Goal: Find specific page/section: Find specific page/section

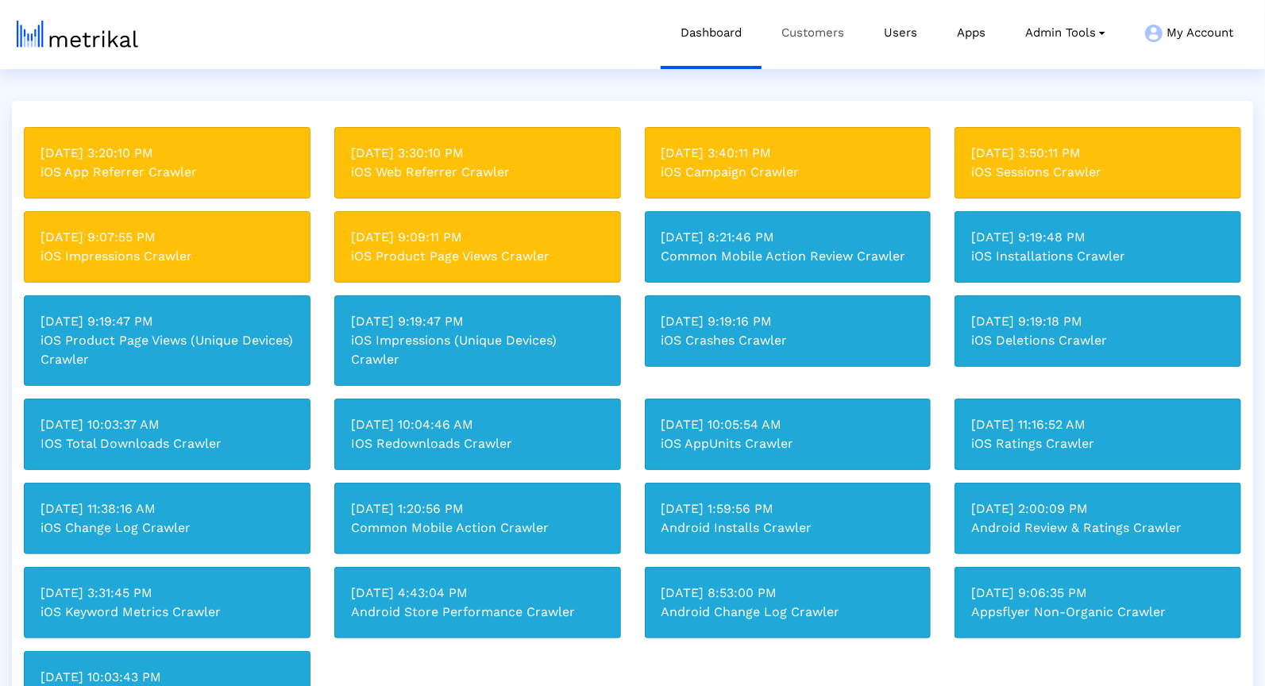
click at [800, 22] on link "Customers" at bounding box center [813, 33] width 102 height 66
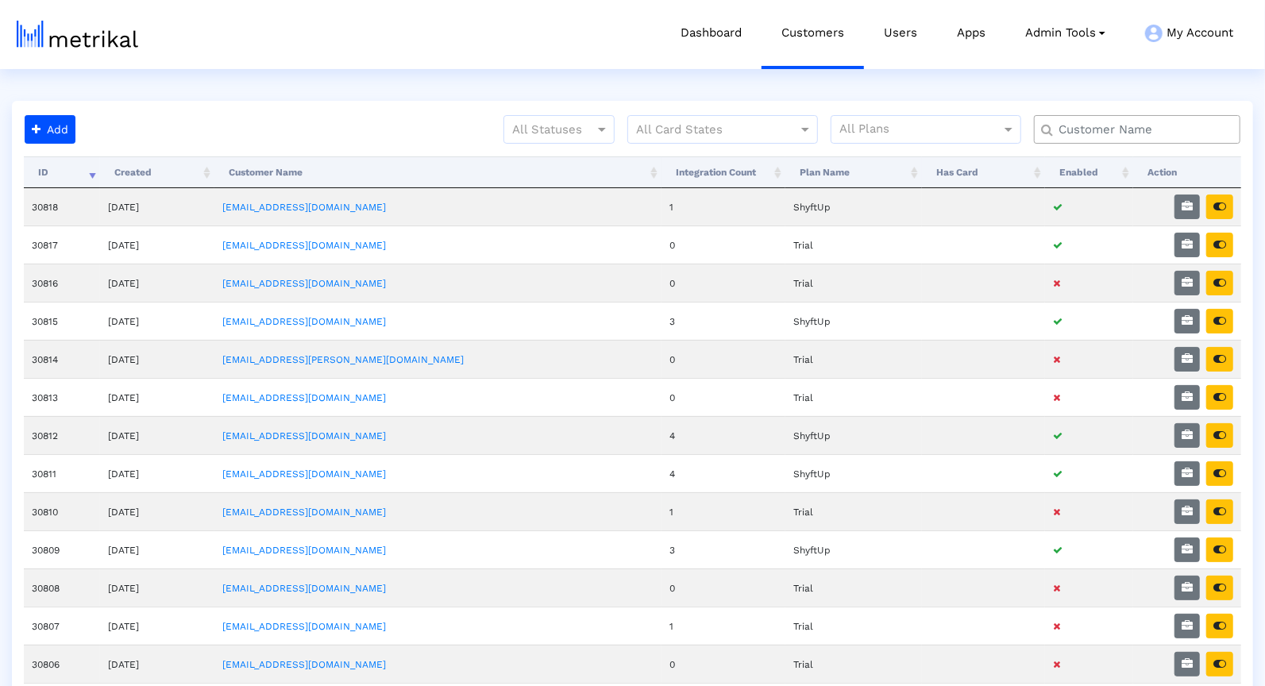
click at [1098, 137] on input "text" at bounding box center [1141, 130] width 187 height 17
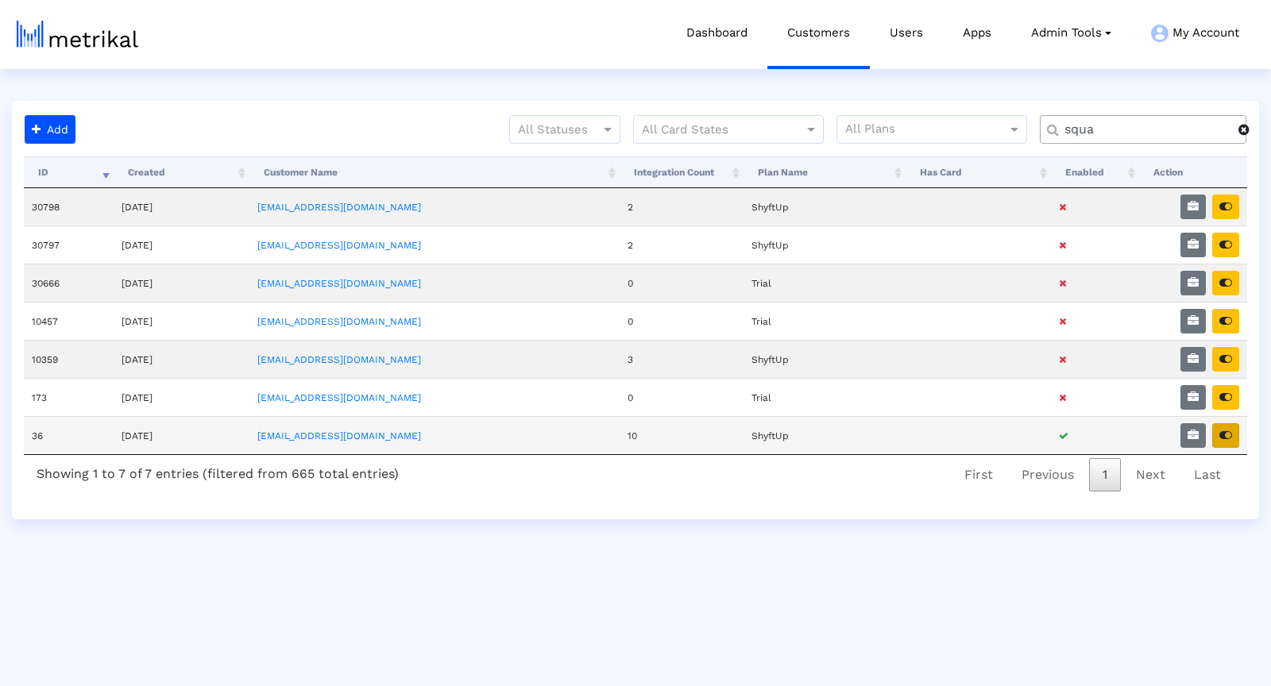
type input "squa"
click at [1143, 430] on icon "button" at bounding box center [1225, 435] width 13 height 11
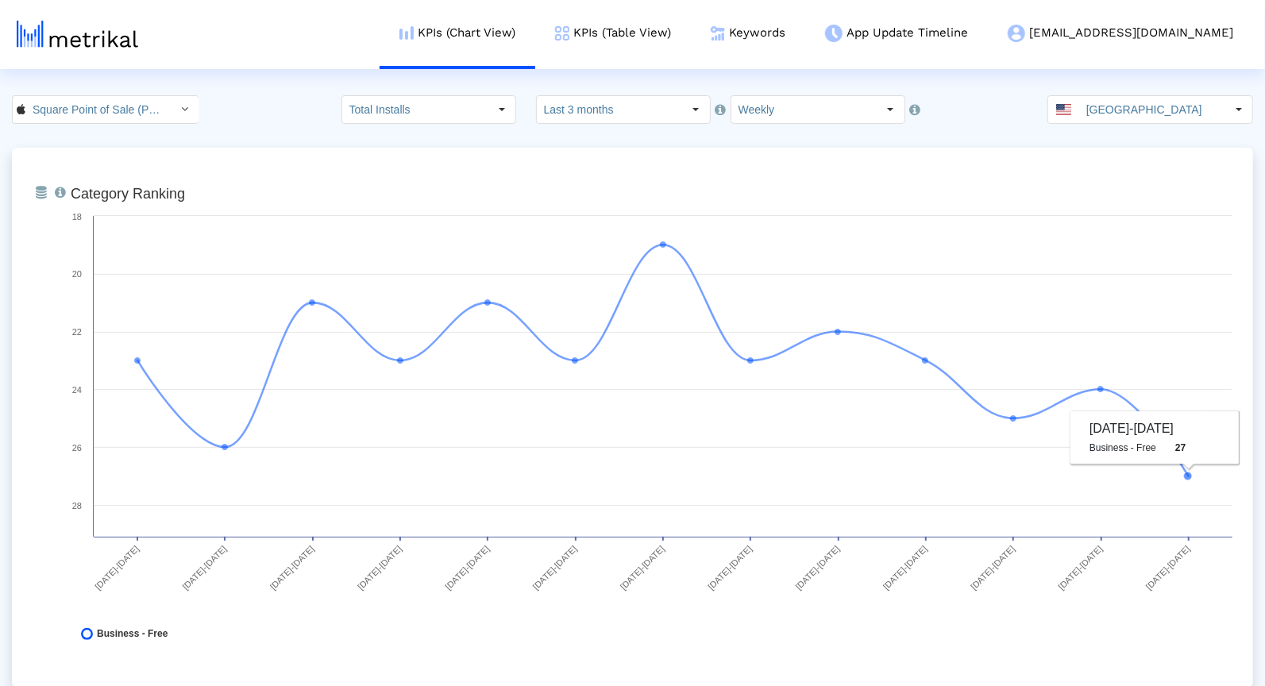
drag, startPoint x: 1270, startPoint y: 132, endPoint x: 1270, endPoint y: 117, distance: 15.1
click at [671, 23] on link "KPIs (Table View)" at bounding box center [613, 33] width 156 height 66
